Goal: Task Accomplishment & Management: Use online tool/utility

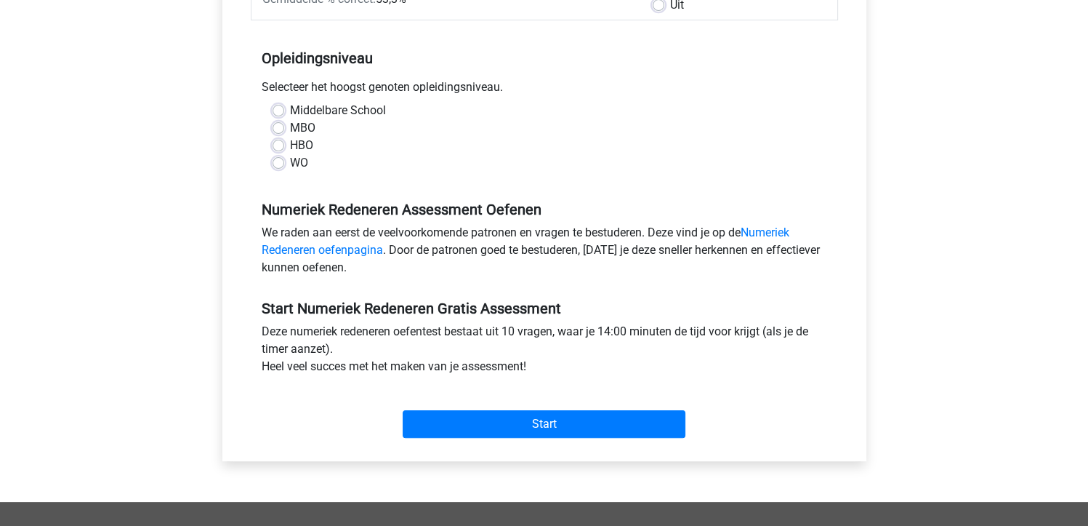
scroll to position [299, 0]
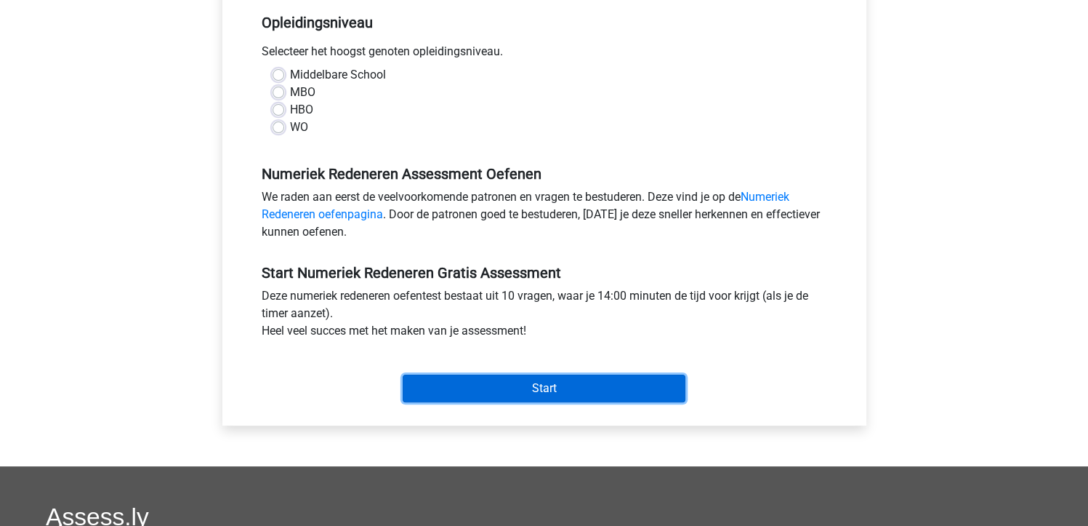
click at [576, 393] on input "Start" at bounding box center [544, 388] width 283 height 28
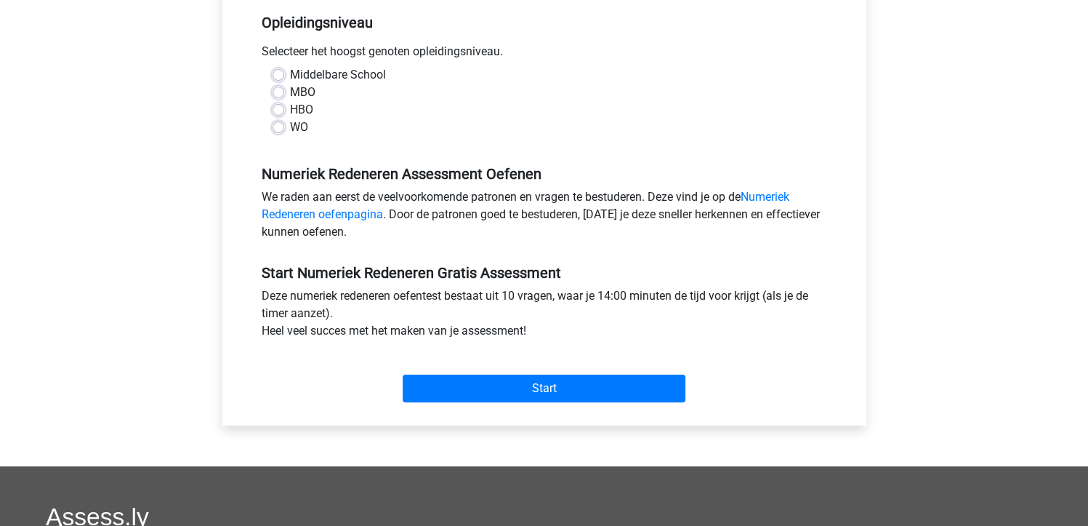
click at [660, 305] on div "Deze numeriek redeneren oefentest bestaat uit 10 vragen, waar je 14:00 minuten …" at bounding box center [544, 316] width 587 height 58
click at [290, 95] on label "MBO" at bounding box center [302, 92] width 25 height 17
click at [275, 95] on input "MBO" at bounding box center [279, 91] width 12 height 15
radio input "true"
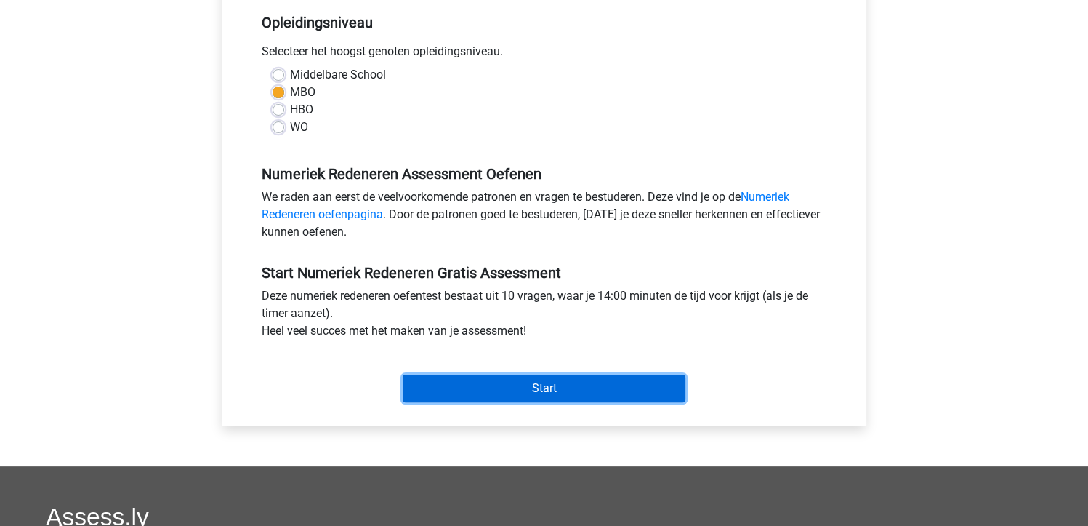
click at [526, 381] on input "Start" at bounding box center [544, 388] width 283 height 28
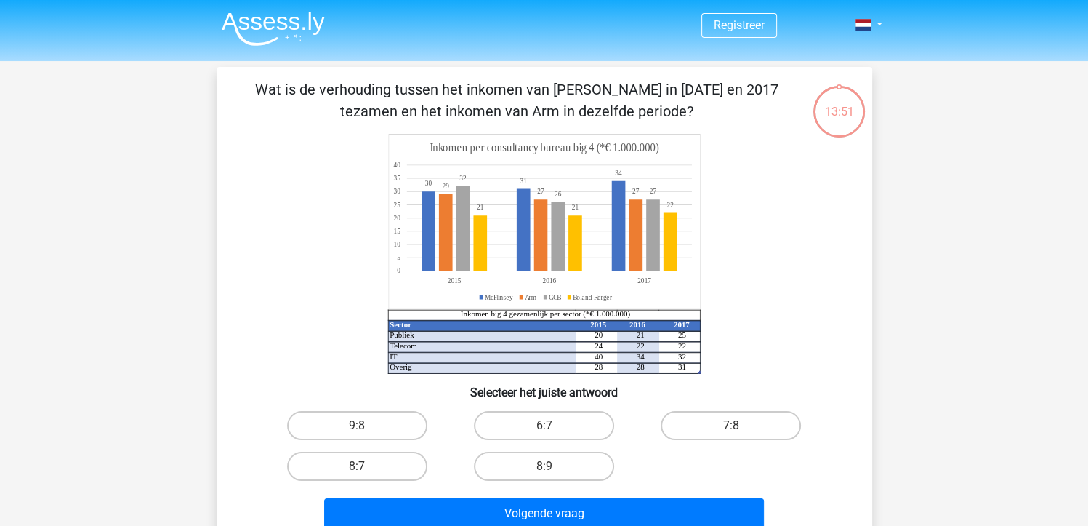
scroll to position [73, 0]
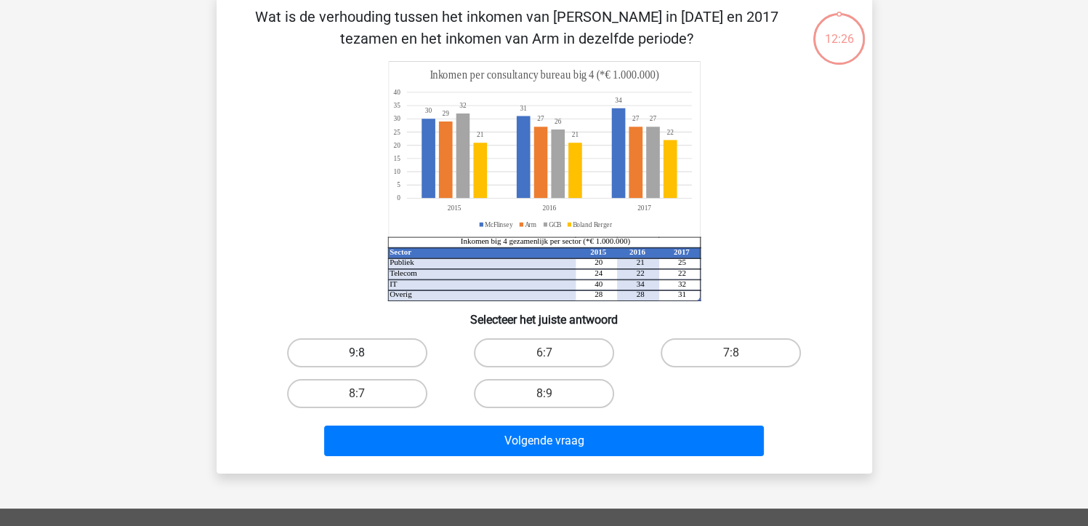
click at [337, 353] on label "9:8" at bounding box center [357, 352] width 140 height 29
click at [357, 353] on input "9:8" at bounding box center [361, 357] width 9 height 9
radio input "true"
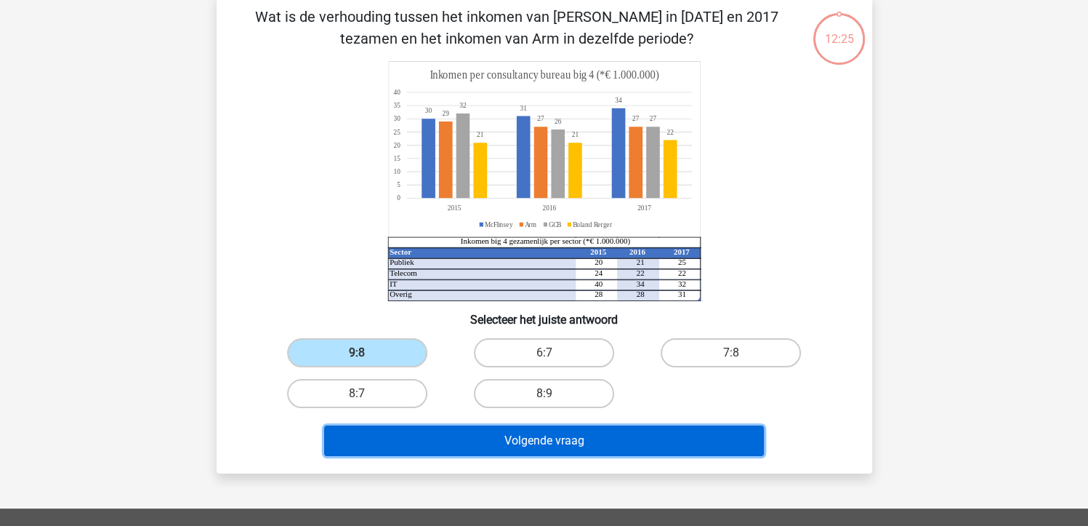
click at [511, 433] on button "Volgende vraag" at bounding box center [544, 440] width 440 height 31
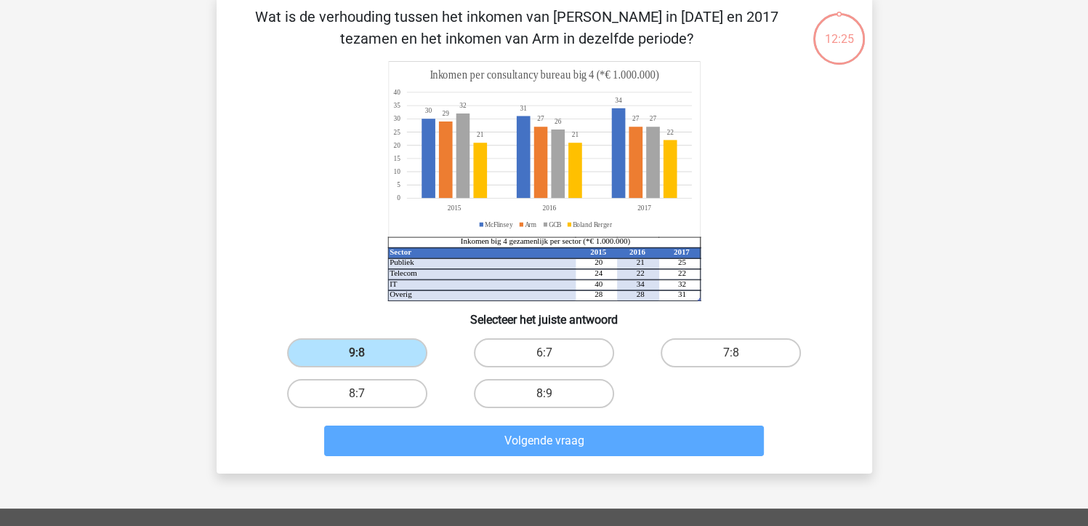
scroll to position [67, 0]
